Goal: Task Accomplishment & Management: Use online tool/utility

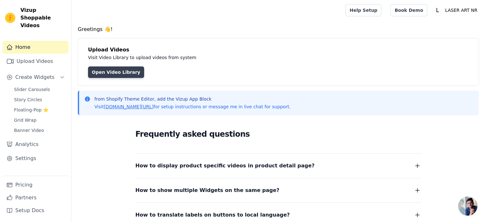
click at [124, 70] on link "Open Video Library" at bounding box center [116, 71] width 56 height 11
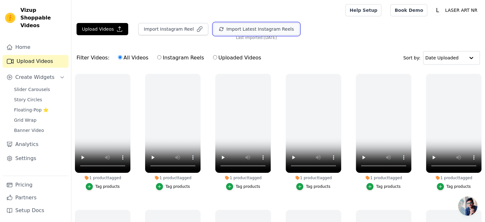
click at [237, 28] on button "Import Latest Instagram Reels" at bounding box center [257, 29] width 86 height 12
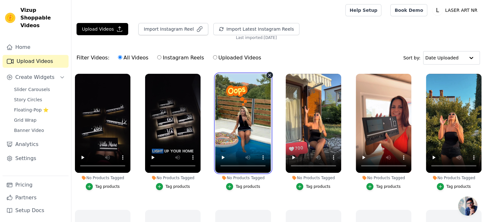
drag, startPoint x: 257, startPoint y: 128, endPoint x: 224, endPoint y: 134, distance: 32.7
click at [224, 134] on video at bounding box center [243, 123] width 56 height 99
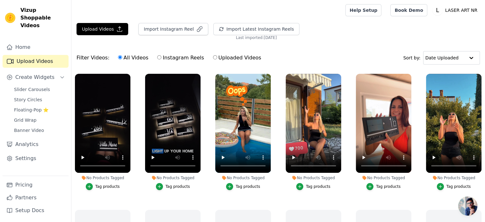
click at [99, 187] on div "Tag products" at bounding box center [107, 186] width 25 height 5
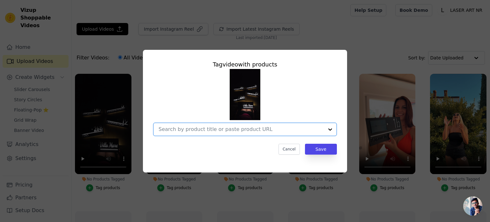
click at [257, 127] on input "No Products Tagged Tag video with products Option undefined, selected. Select i…" at bounding box center [241, 129] width 165 height 6
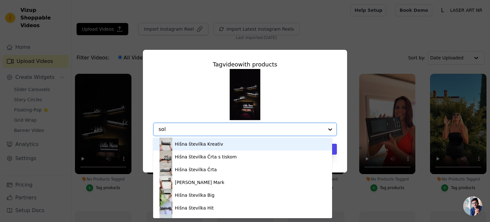
type input "sola"
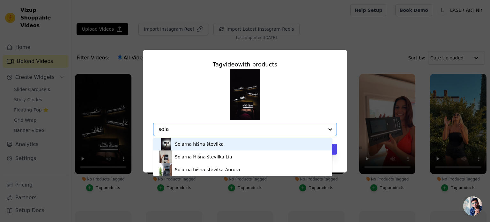
click at [227, 143] on div "Solarna hišna številka" at bounding box center [243, 144] width 166 height 13
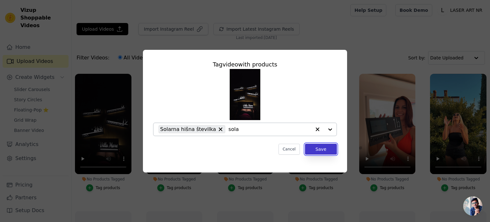
click at [331, 149] on button "Save" at bounding box center [321, 149] width 32 height 11
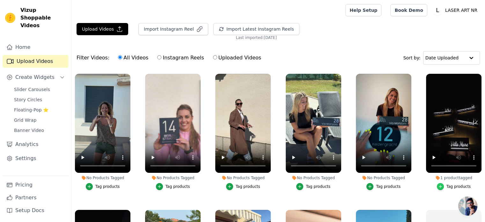
click at [439, 185] on icon "button" at bounding box center [441, 186] width 4 height 4
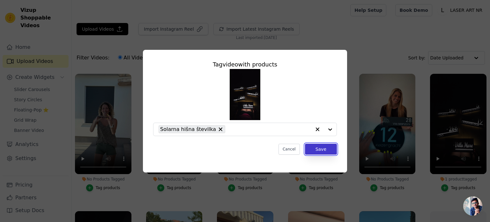
click at [321, 149] on button "Save" at bounding box center [321, 149] width 32 height 11
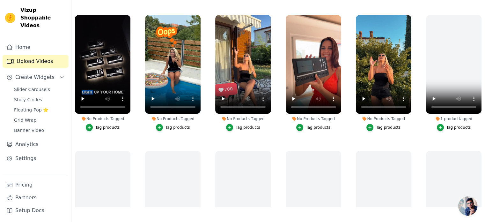
scroll to position [85, 0]
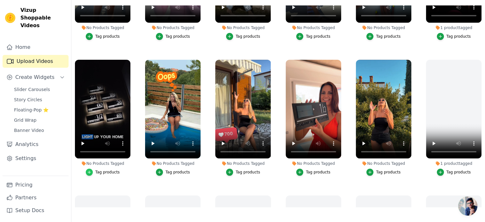
click at [92, 170] on icon "button" at bounding box center [89, 172] width 4 height 4
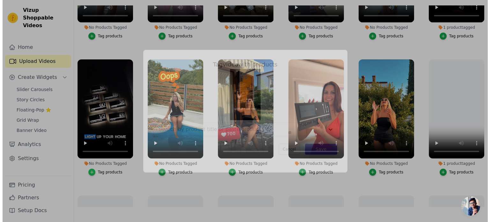
scroll to position [0, 0]
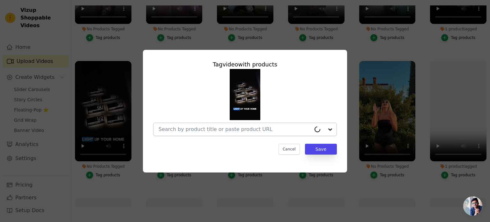
click at [239, 126] on input "No Products Tagged Tag video with products Cancel Save Tag products" at bounding box center [235, 129] width 153 height 6
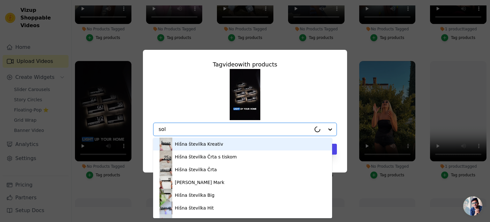
type input "sola"
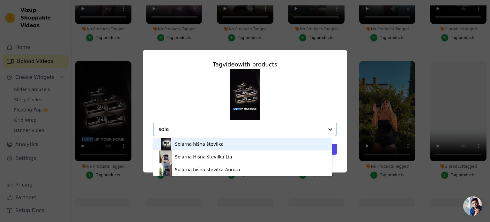
click at [212, 140] on div "Solarna hišna številka" at bounding box center [243, 144] width 166 height 13
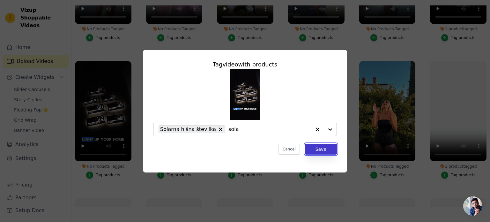
click at [328, 152] on button "Save" at bounding box center [321, 149] width 32 height 11
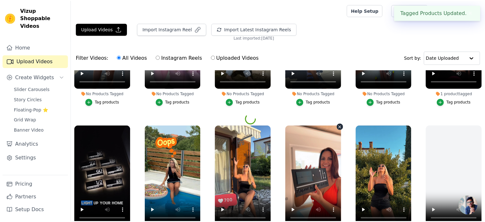
scroll to position [65, 0]
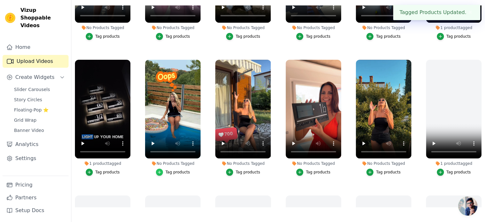
click at [160, 171] on icon "button" at bounding box center [159, 172] width 3 height 3
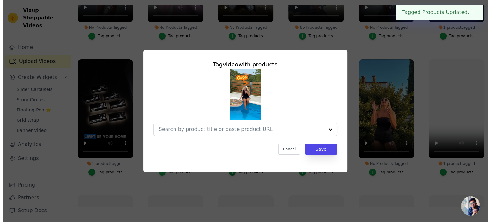
scroll to position [0, 0]
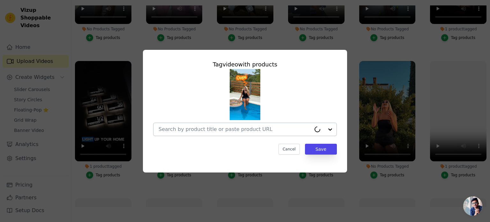
click at [212, 123] on div at bounding box center [235, 129] width 153 height 13
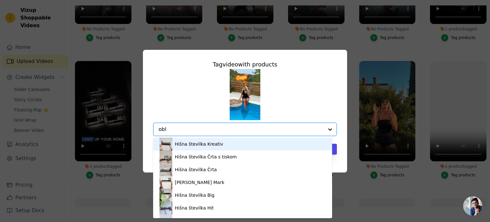
type input "obli"
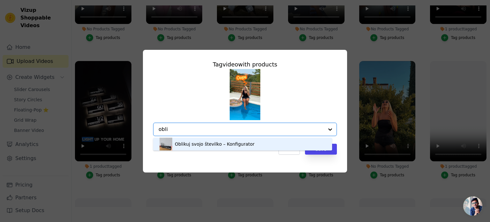
click at [192, 140] on div "Oblikuj svojo številko – Konfigurator" at bounding box center [243, 144] width 166 height 13
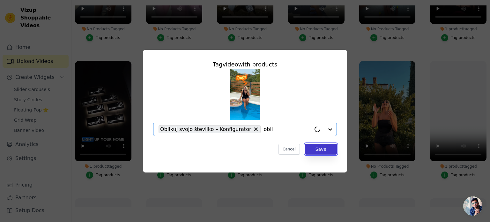
click at [324, 149] on button "Save" at bounding box center [321, 149] width 32 height 11
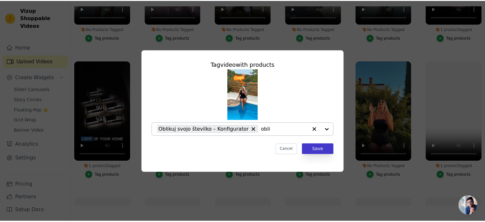
scroll to position [65, 0]
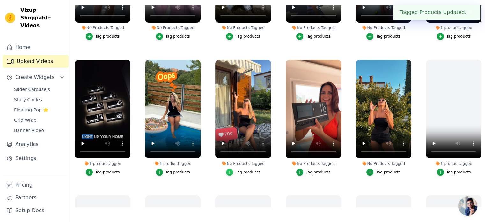
click at [228, 169] on div "button" at bounding box center [229, 172] width 7 height 7
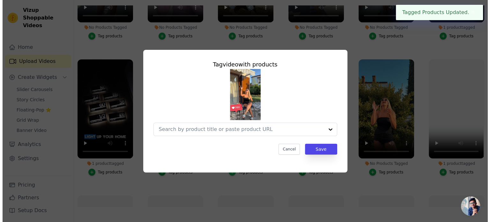
scroll to position [0, 0]
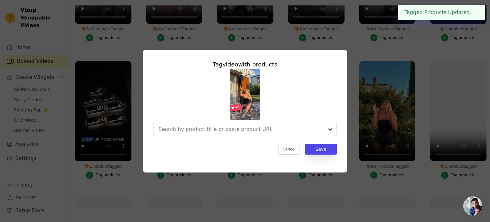
click at [229, 129] on input "No Products Tagged Tag video with products Cancel Save Tag products" at bounding box center [241, 129] width 165 height 6
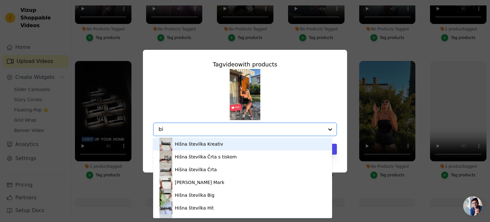
type input "big"
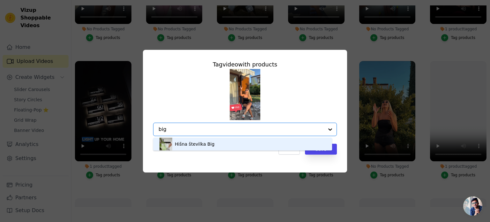
click at [212, 142] on div "Hišna številka Big" at bounding box center [243, 144] width 166 height 13
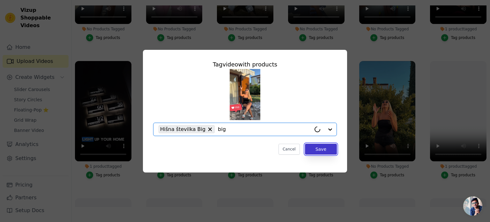
click at [322, 151] on button "Save" at bounding box center [321, 149] width 32 height 11
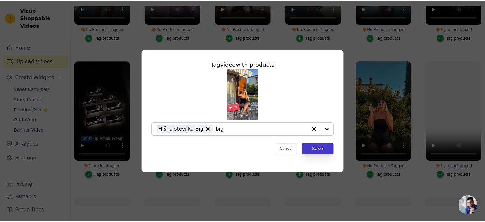
scroll to position [65, 0]
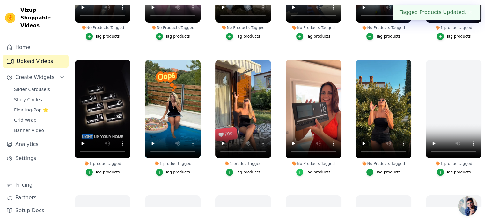
click at [299, 170] on icon "button" at bounding box center [300, 172] width 4 height 4
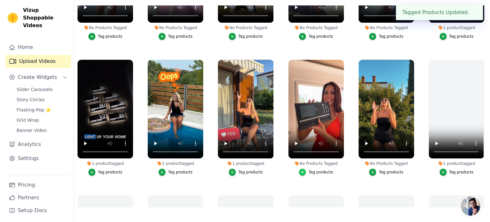
scroll to position [0, 0]
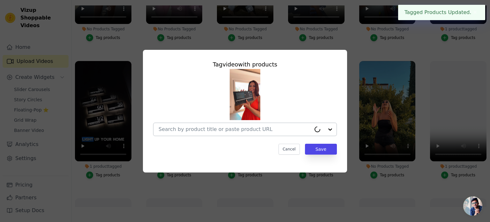
click at [283, 127] on input "No Products Tagged Tag video with products Cancel Save Tag products" at bounding box center [235, 129] width 153 height 6
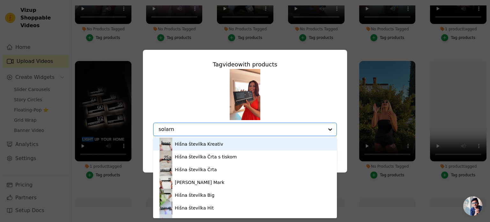
type input "solarna"
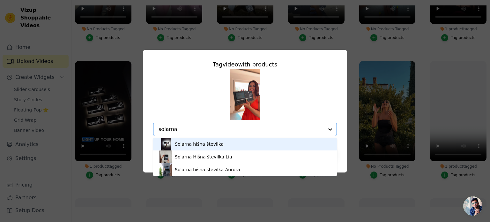
click at [173, 144] on div "Solarna hišna številka" at bounding box center [245, 144] width 171 height 13
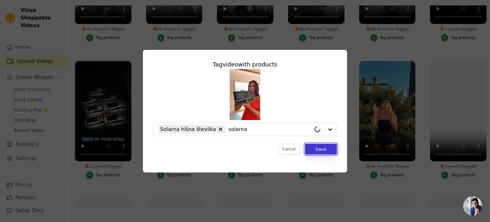
click at [320, 145] on button "Save" at bounding box center [321, 149] width 32 height 11
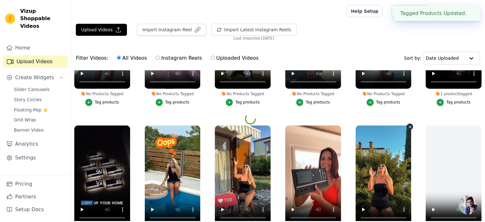
scroll to position [65, 0]
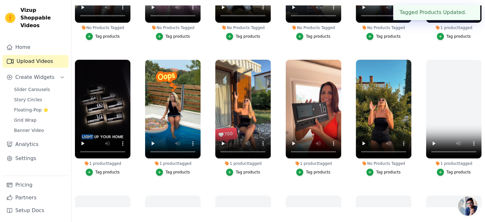
click at [383, 171] on div "Tag products" at bounding box center [388, 171] width 25 height 5
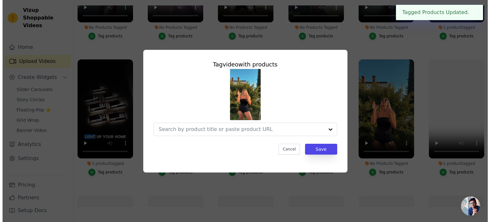
scroll to position [0, 0]
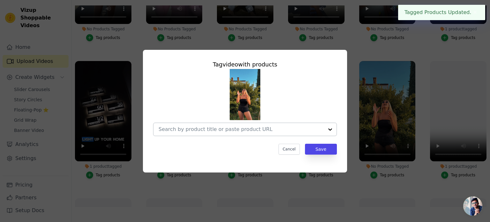
click at [291, 131] on input "No Products Tagged Tag video with products Cancel Save Tag products" at bounding box center [241, 129] width 165 height 6
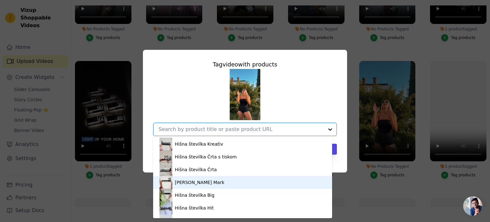
click at [186, 184] on div "[PERSON_NAME] Mark" at bounding box center [199, 182] width 49 height 6
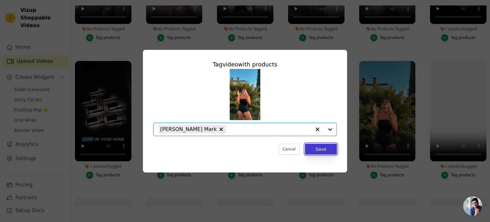
click at [326, 148] on button "Save" at bounding box center [321, 149] width 32 height 11
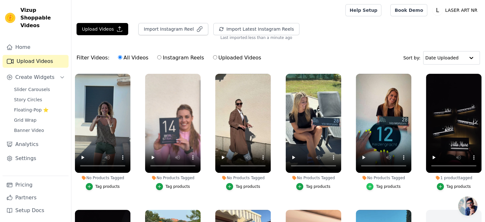
click at [367, 184] on div "button" at bounding box center [370, 186] width 7 height 7
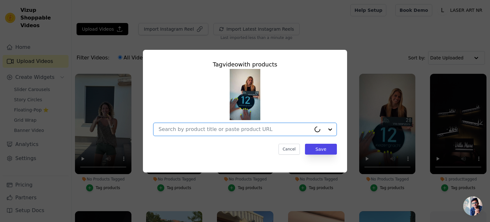
click at [280, 131] on input "No Products Tagged Tag video with products Option undefined, selected. Select i…" at bounding box center [235, 129] width 153 height 6
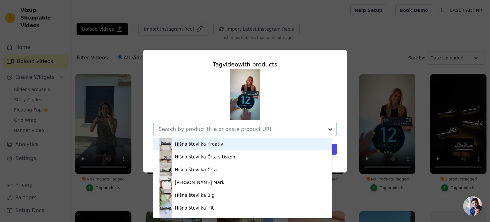
click at [280, 131] on input "No Products Tagged Tag video with products Hišna številka Kreativ Hišna številk…" at bounding box center [241, 129] width 165 height 6
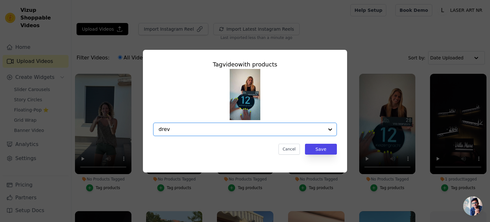
type input "drevo"
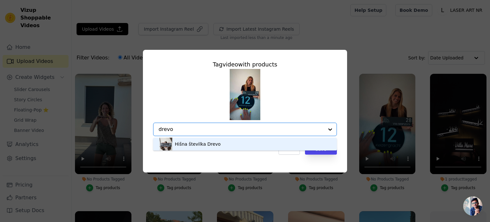
click at [208, 145] on div "Hišna številka Drevo" at bounding box center [198, 144] width 46 height 6
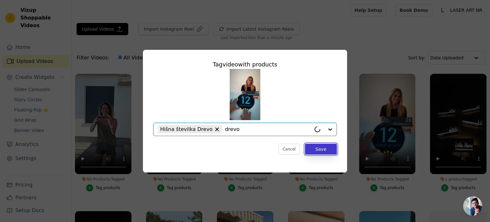
click at [327, 148] on button "Save" at bounding box center [321, 149] width 32 height 11
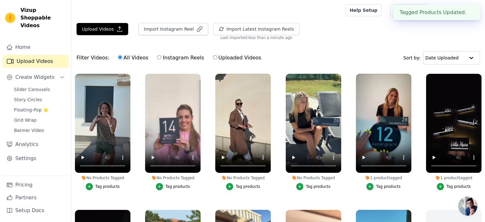
click at [297, 183] on button "Tag products" at bounding box center [313, 186] width 34 height 7
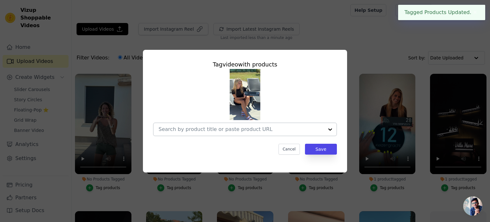
click at [251, 129] on input "No Products Tagged Tag video with products Cancel Save Tag products" at bounding box center [241, 129] width 165 height 6
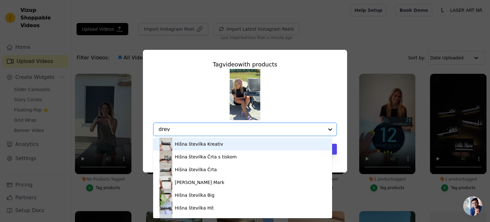
type input "drevo"
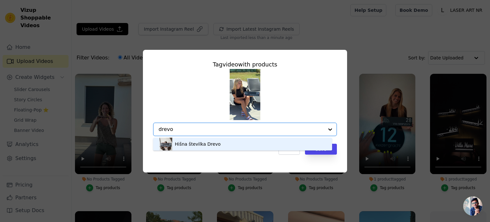
click at [203, 143] on div "Hišna številka Drevo" at bounding box center [198, 144] width 46 height 6
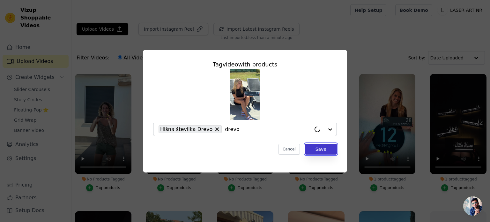
click at [308, 148] on button "Save" at bounding box center [321, 149] width 32 height 11
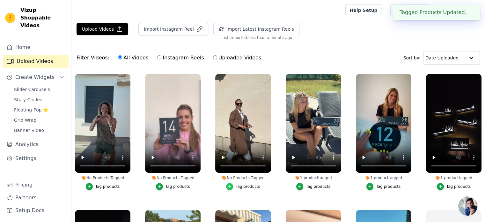
click at [229, 188] on div "button" at bounding box center [229, 186] width 7 height 7
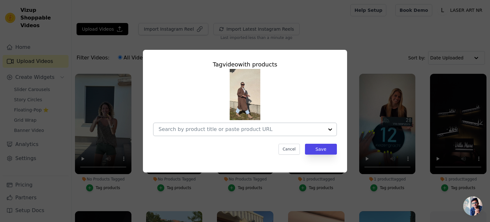
click at [232, 130] on input "No Products Tagged Tag video with products Cancel Save Tag products" at bounding box center [241, 129] width 165 height 6
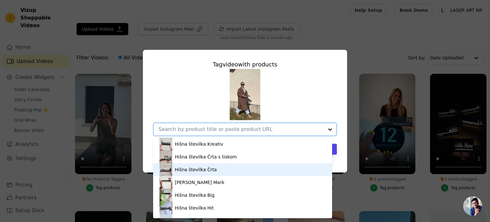
click at [221, 172] on div "Hišna številka Črta" at bounding box center [243, 169] width 166 height 13
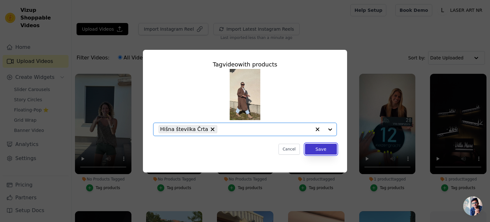
click at [317, 150] on button "Save" at bounding box center [321, 149] width 32 height 11
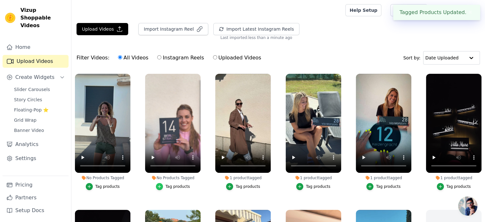
click at [161, 187] on icon "button" at bounding box center [159, 186] width 4 height 4
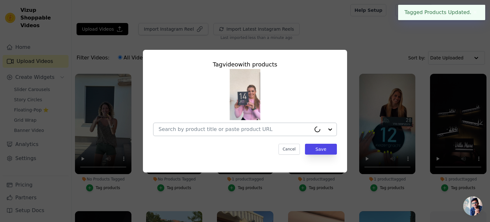
click at [246, 125] on div at bounding box center [235, 129] width 153 height 13
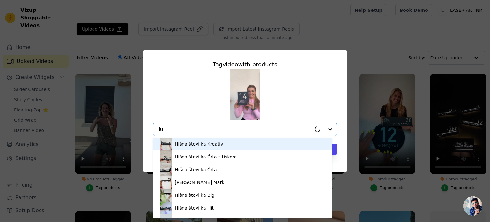
type input "l"
type input "hi"
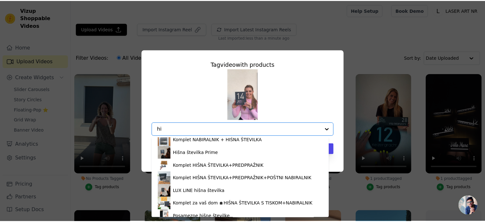
scroll to position [277, 0]
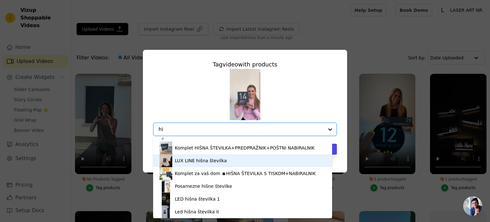
click at [187, 156] on div "LUX LINE hišna številka" at bounding box center [243, 160] width 166 height 13
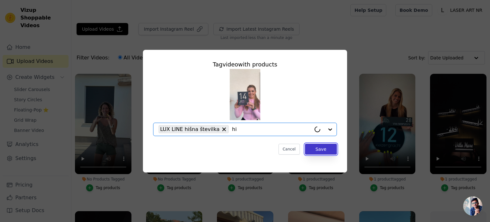
click at [320, 146] on button "Save" at bounding box center [321, 149] width 32 height 11
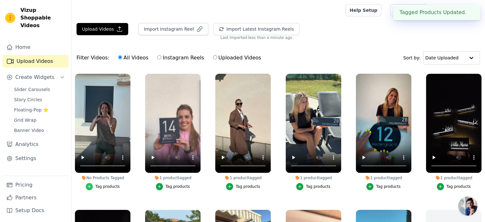
click at [87, 186] on div "button" at bounding box center [89, 186] width 7 height 7
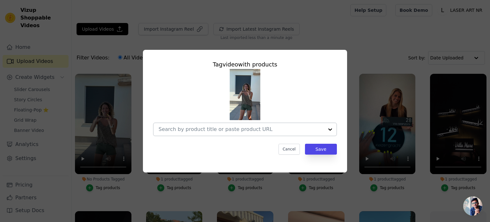
click at [303, 130] on input "No Products Tagged Tag video with products Cancel Save Tag products" at bounding box center [241, 129] width 165 height 6
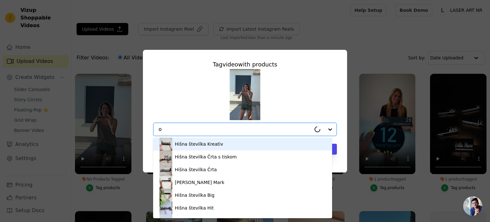
type input "ok"
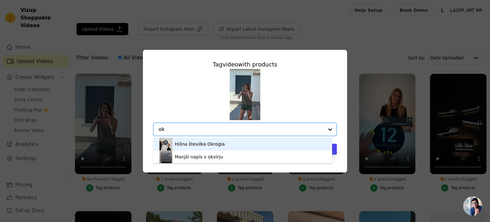
click at [230, 143] on div "Hišna številka Okrogla" at bounding box center [243, 144] width 166 height 13
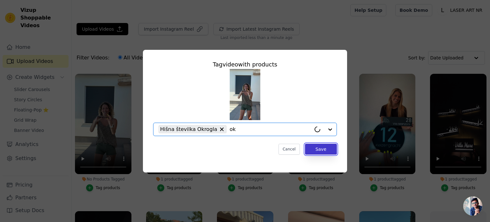
click at [323, 148] on button "Save" at bounding box center [321, 149] width 32 height 11
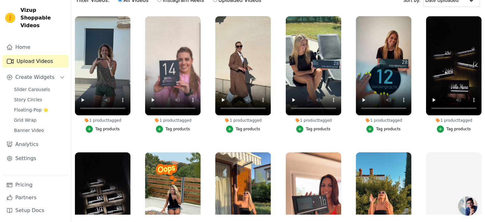
scroll to position [0, 0]
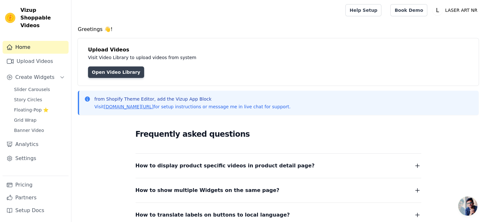
click at [117, 70] on link "Open Video Library" at bounding box center [116, 71] width 56 height 11
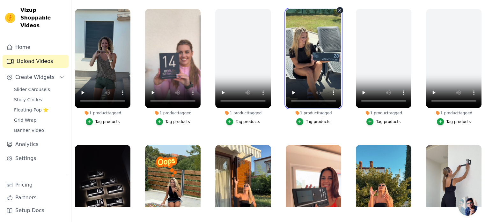
click at [306, 44] on video at bounding box center [314, 58] width 56 height 99
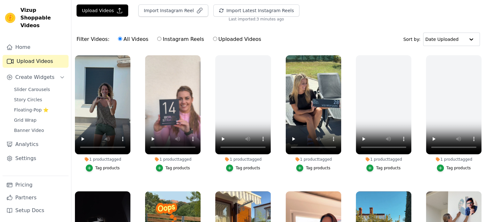
scroll to position [19, 0]
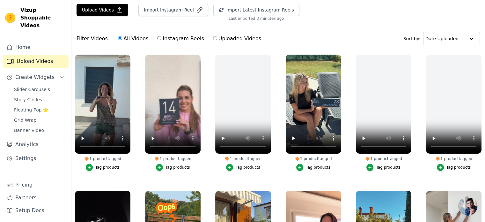
click at [327, 29] on div "Filter Videos: All Videos Instagram Reels Uploaded Videos Sort by: Date Uploaded" at bounding box center [278, 38] width 414 height 25
click at [171, 12] on button "Import Instagram Reel" at bounding box center [174, 10] width 70 height 12
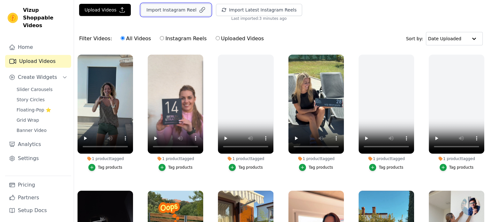
scroll to position [0, 0]
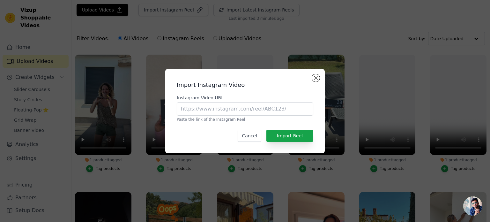
click at [317, 74] on div "Import Instagram Video Instagram Video URL Paste the link of the Instagram Reel…" at bounding box center [244, 111] width 149 height 74
click at [316, 79] on button "Close modal" at bounding box center [316, 78] width 8 height 8
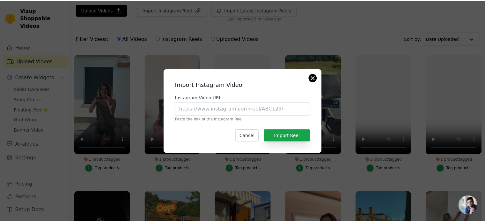
scroll to position [19, 0]
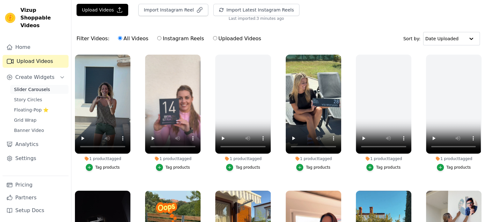
click at [22, 86] on span "Slider Carousels" at bounding box center [32, 89] width 36 height 6
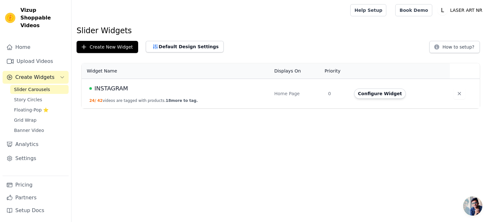
click at [140, 100] on button "24 / 42 videos are tagged with products. 18 more to tag." at bounding box center [143, 100] width 109 height 5
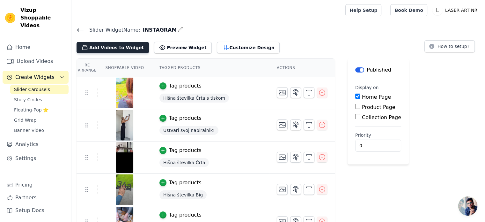
click at [115, 49] on button "Add Videos to Widget" at bounding box center [113, 47] width 72 height 11
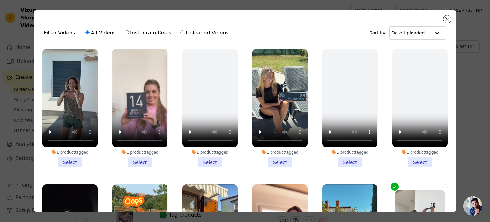
click at [273, 158] on li "1 product tagged Select" at bounding box center [279, 108] width 55 height 118
click at [0, 0] on input "1 product tagged Select" at bounding box center [0, 0] width 0 height 0
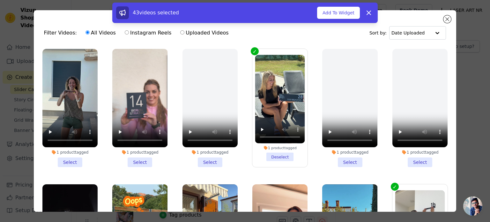
click at [76, 159] on li "1 product tagged Select" at bounding box center [69, 108] width 55 height 118
click at [0, 0] on input "1 product tagged Select" at bounding box center [0, 0] width 0 height 0
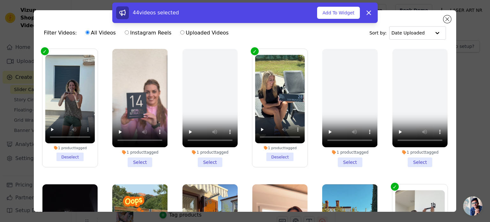
click at [132, 160] on li "1 product tagged Select" at bounding box center [139, 108] width 55 height 118
click at [0, 0] on input "1 product tagged Select" at bounding box center [0, 0] width 0 height 0
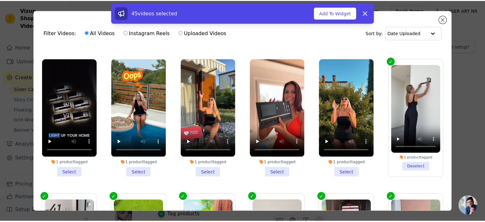
scroll to position [132, 0]
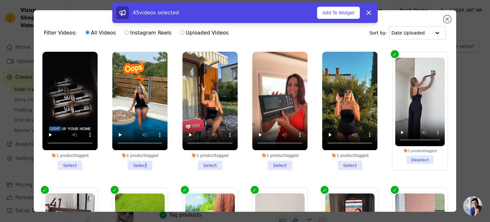
click at [143, 158] on li "1 product tagged Select" at bounding box center [139, 111] width 55 height 118
click at [75, 162] on li "1 product tagged Select" at bounding box center [69, 111] width 55 height 118
click at [0, 0] on input "1 product tagged Select" at bounding box center [0, 0] width 0 height 0
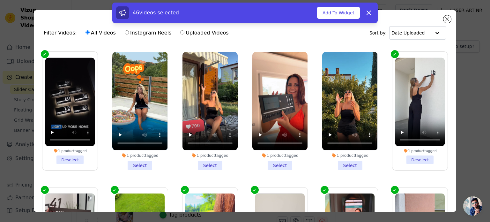
click at [134, 161] on li "1 product tagged Select" at bounding box center [139, 111] width 55 height 118
click at [0, 0] on input "1 product tagged Select" at bounding box center [0, 0] width 0 height 0
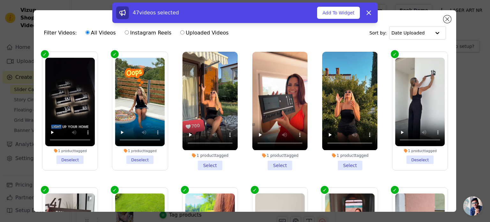
click at [211, 161] on li "1 product tagged Select" at bounding box center [210, 111] width 55 height 118
click at [0, 0] on input "1 product tagged Select" at bounding box center [0, 0] width 0 height 0
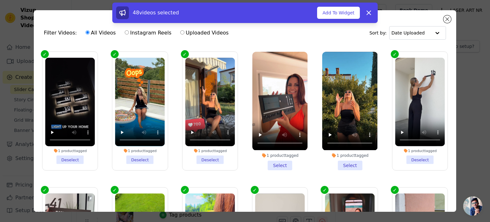
click at [275, 157] on li "1 product tagged Select" at bounding box center [279, 111] width 55 height 118
click at [0, 0] on input "1 product tagged Select" at bounding box center [0, 0] width 0 height 0
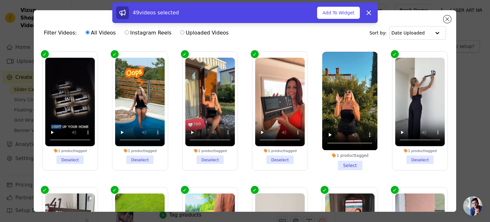
click at [337, 158] on li "1 product tagged Select" at bounding box center [349, 111] width 55 height 118
click at [0, 0] on input "1 product tagged Select" at bounding box center [0, 0] width 0 height 0
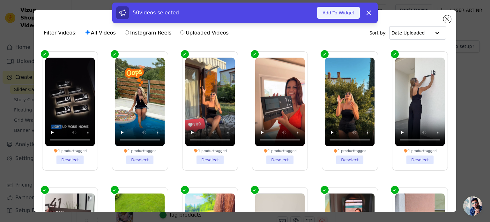
click at [342, 16] on button "Add To Widget" at bounding box center [338, 13] width 43 height 12
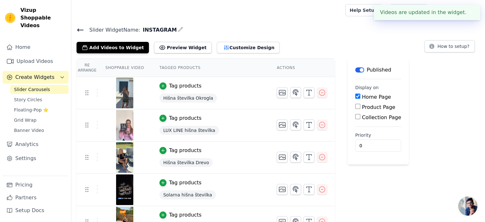
click at [242, 47] on button "Customize Design" at bounding box center [248, 47] width 63 height 11
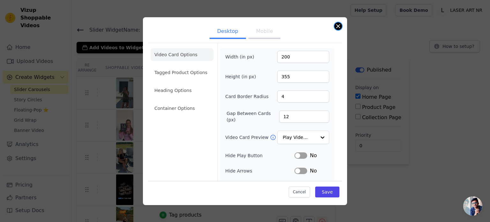
click at [340, 26] on button "Close modal" at bounding box center [338, 26] width 8 height 8
